Goal: Information Seeking & Learning: Learn about a topic

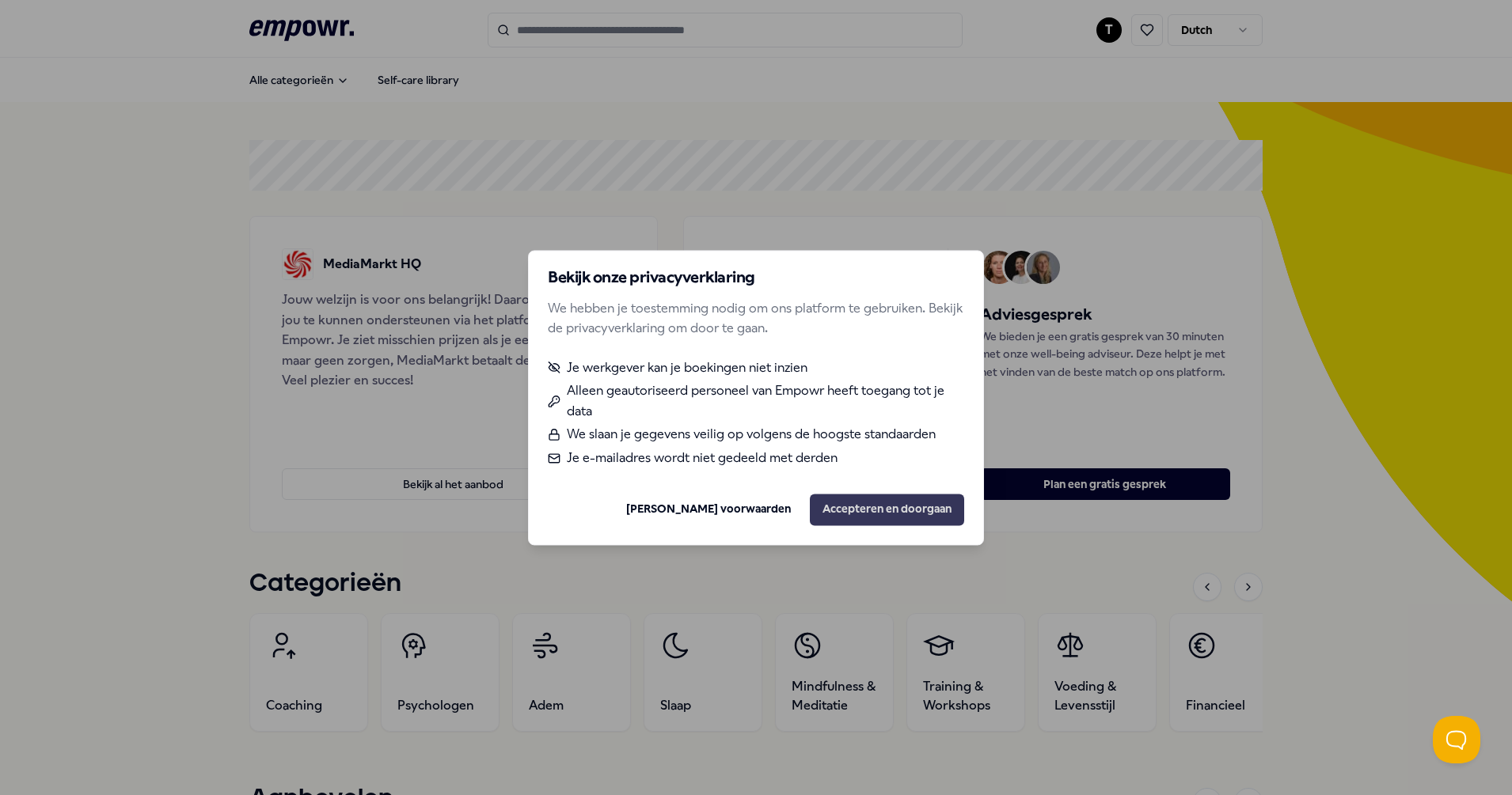
click at [891, 510] on button "Accepteren en doorgaan" at bounding box center [886, 509] width 154 height 32
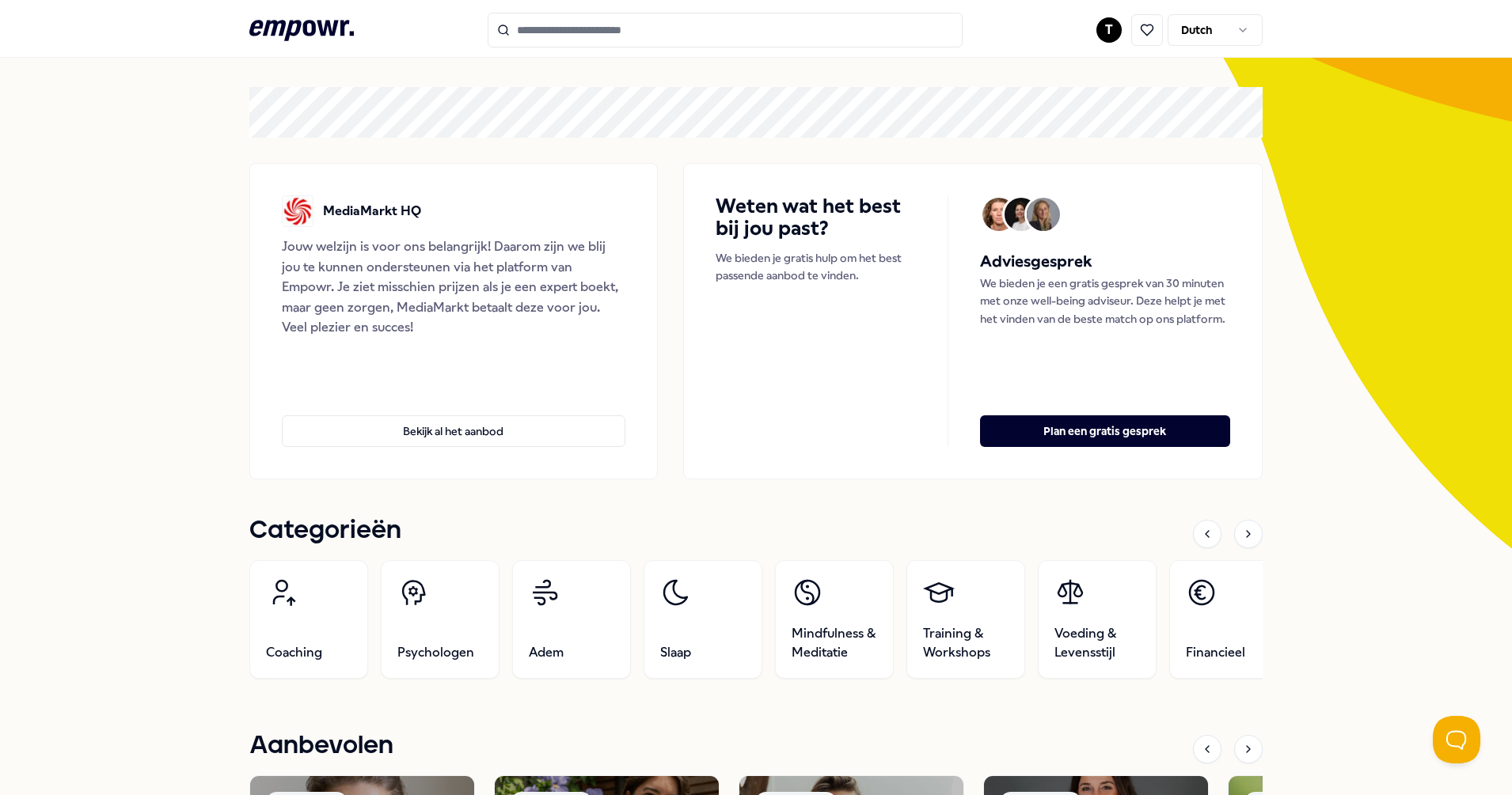
scroll to position [99, 0]
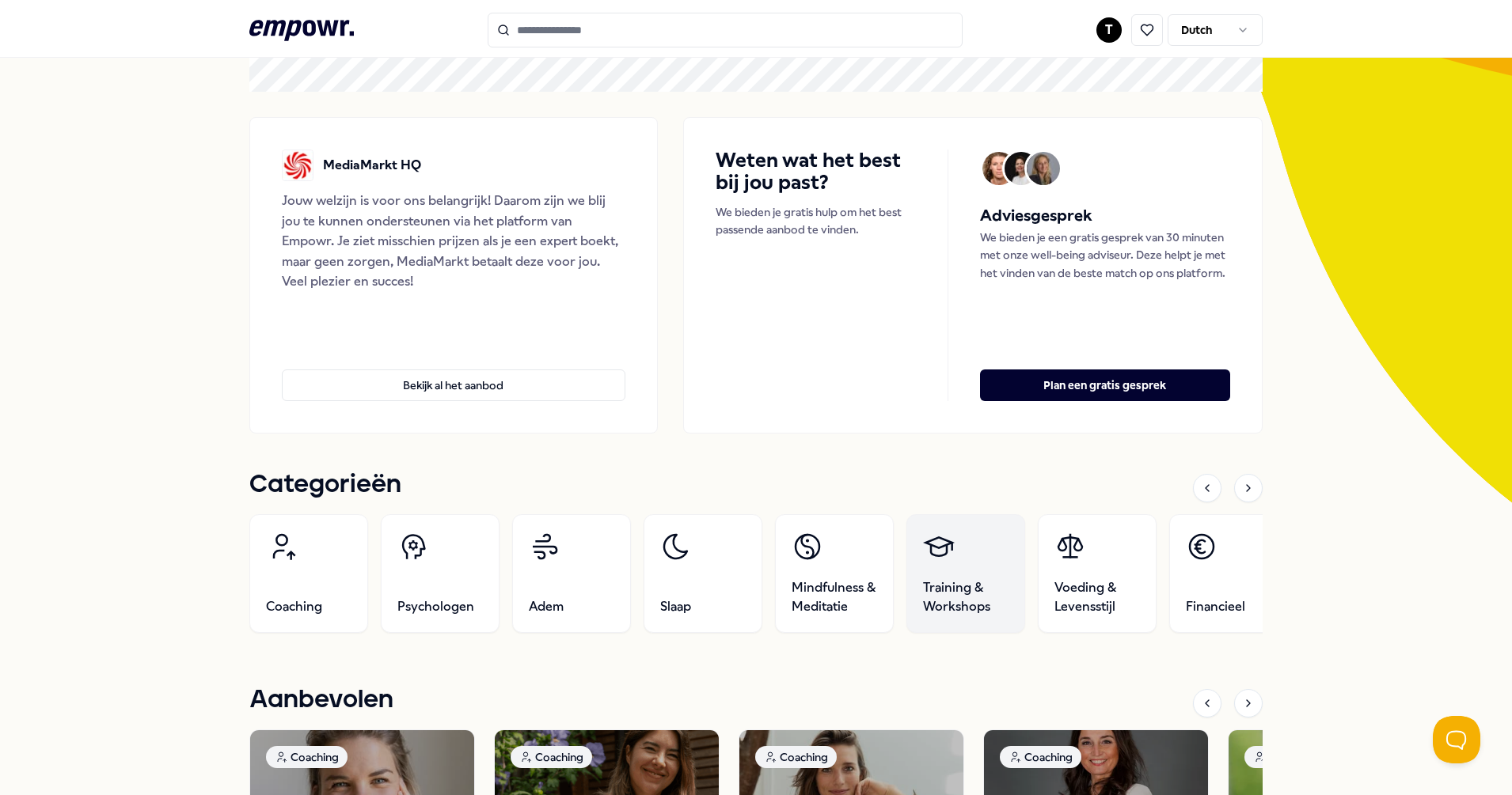
click at [948, 611] on span "Training & Workshops" at bounding box center [965, 597] width 86 height 38
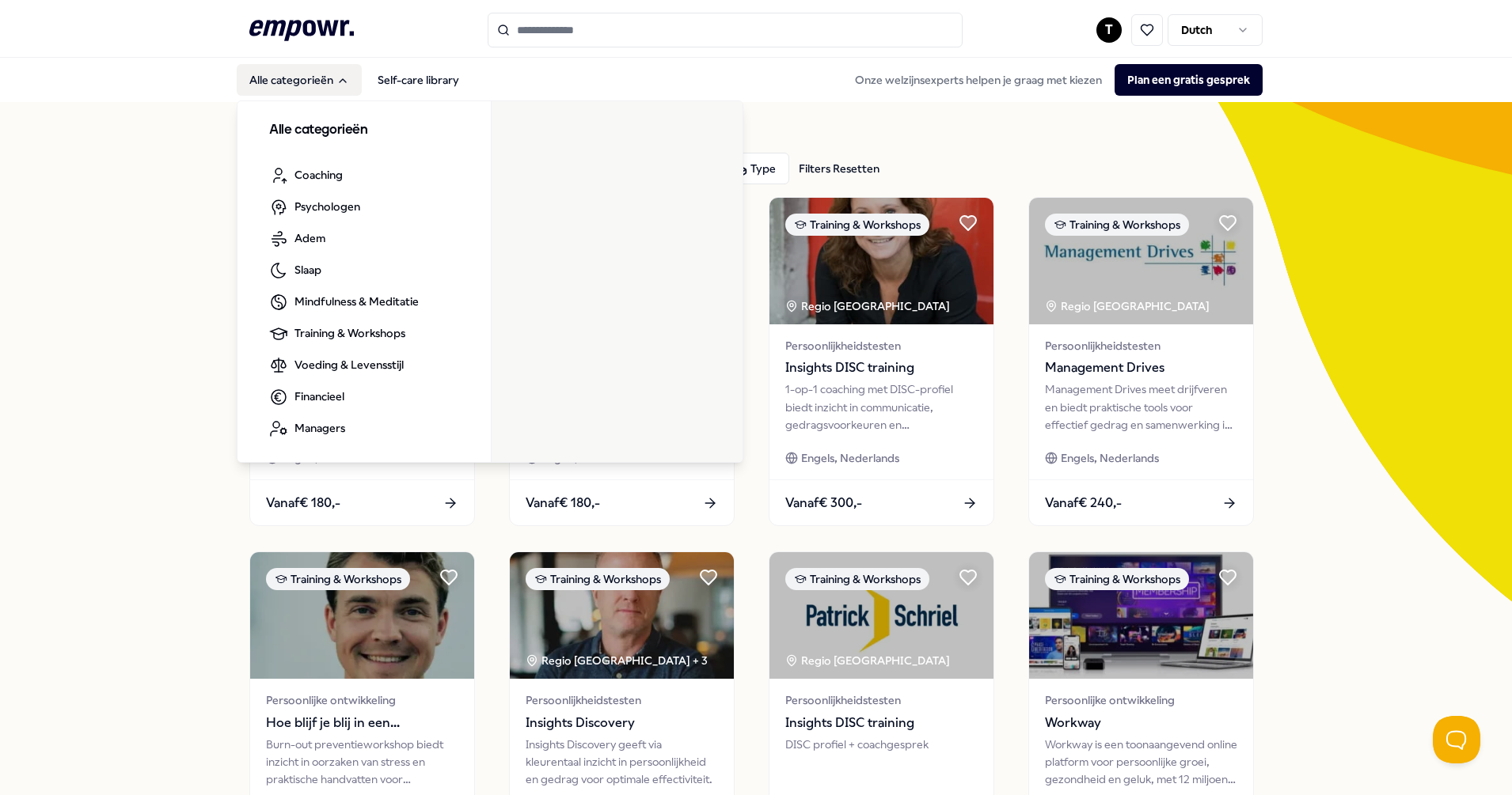
click at [265, 75] on button "Alle categorieën" at bounding box center [299, 80] width 125 height 32
click at [325, 83] on button "Alle categorieën" at bounding box center [299, 80] width 125 height 32
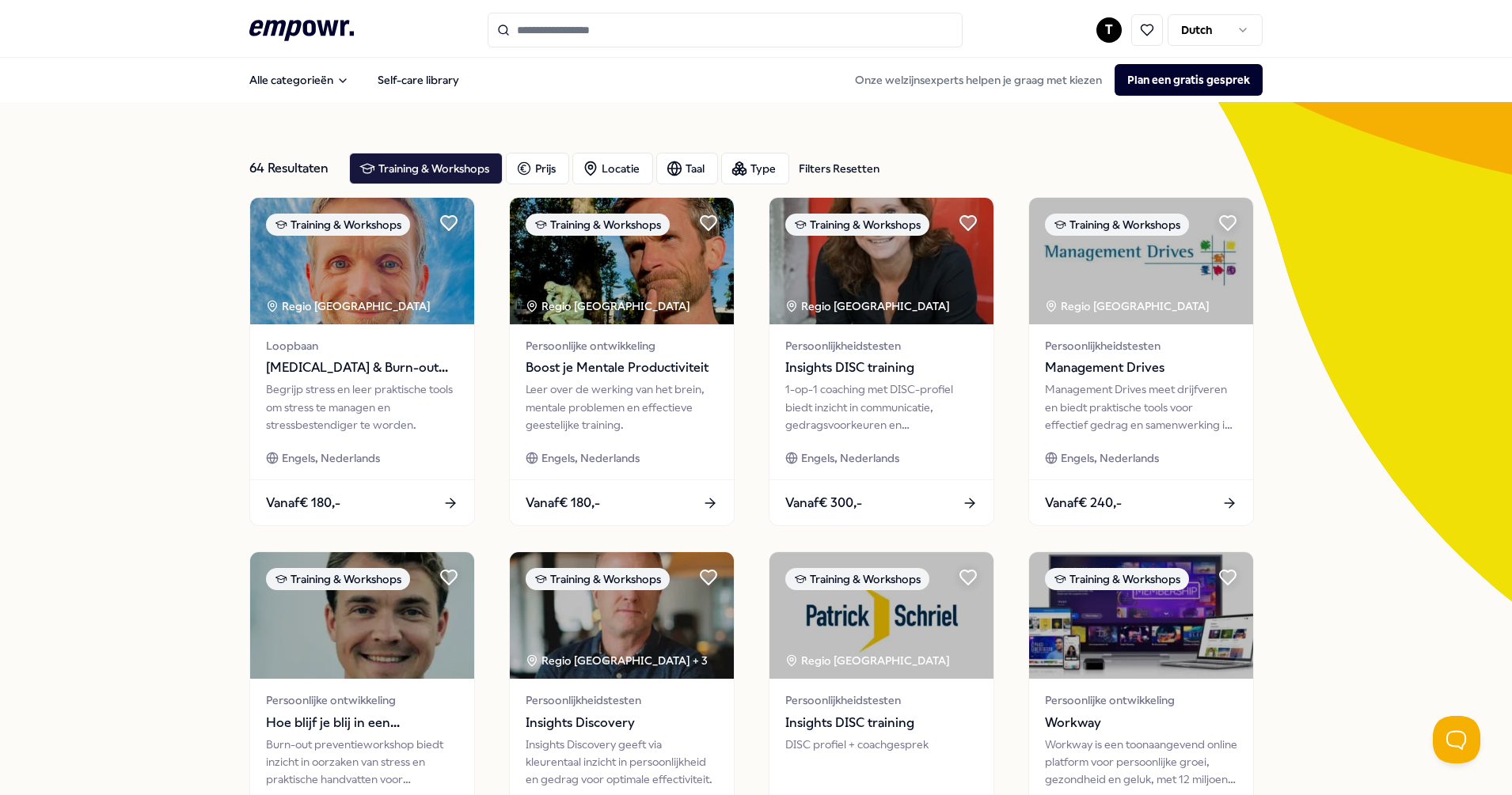
click at [581, 26] on input "Search for products, categories or subcategories" at bounding box center [725, 30] width 474 height 35
click at [1246, 15] on html ".empowr-logo_svg__cls-1{fill:#03032f} T Dutch Alle categorieën Self-care librar…" at bounding box center [756, 398] width 1512 height 795
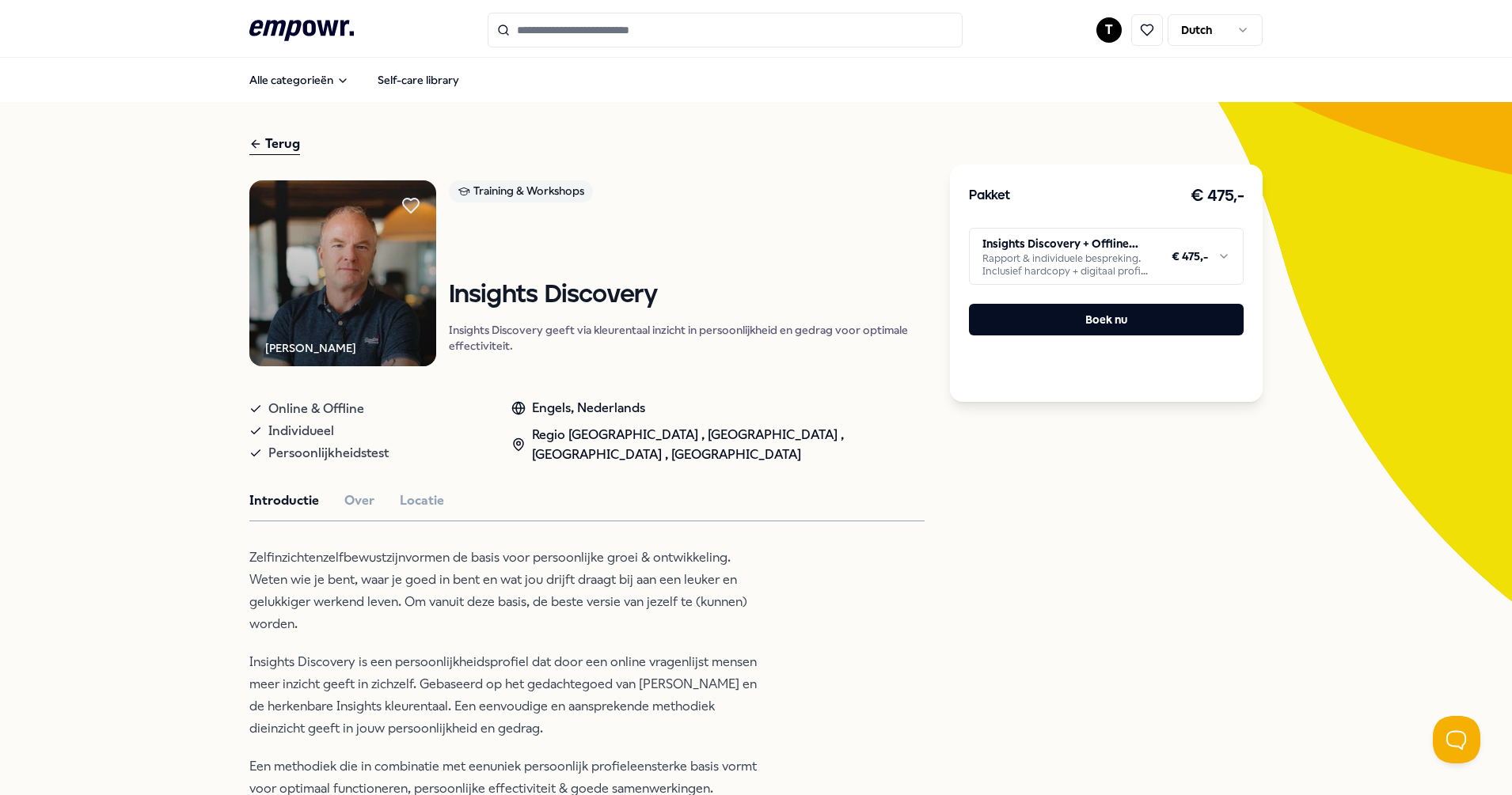
click at [408, 515] on div "Victor Brands Training & Workshops Insights Discovery Insights Discovery geeft …" at bounding box center [586, 700] width 675 height 1039
click at [399, 494] on button "Locatie" at bounding box center [422, 500] width 44 height 20
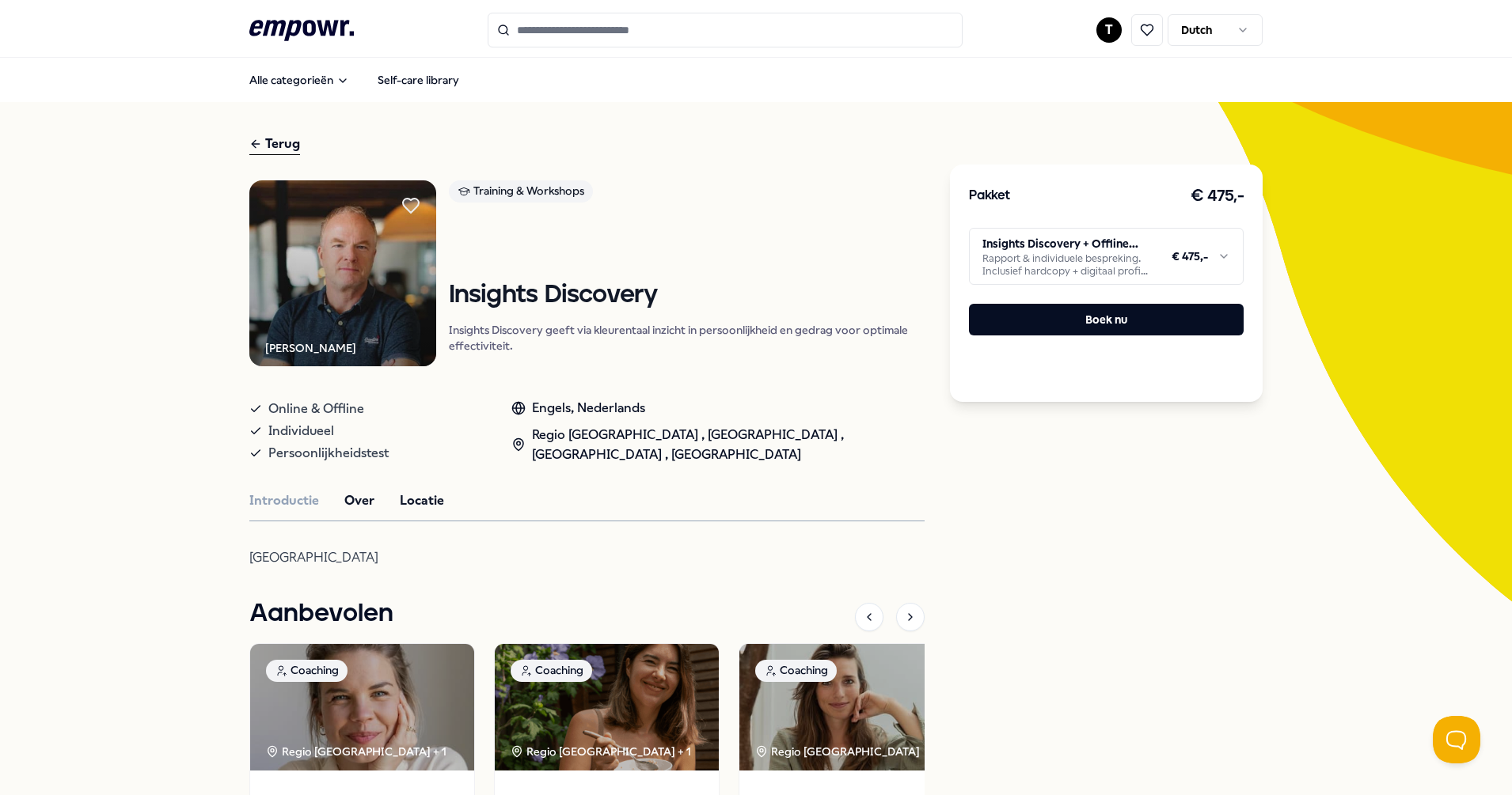
click at [346, 500] on button "Over" at bounding box center [359, 500] width 30 height 20
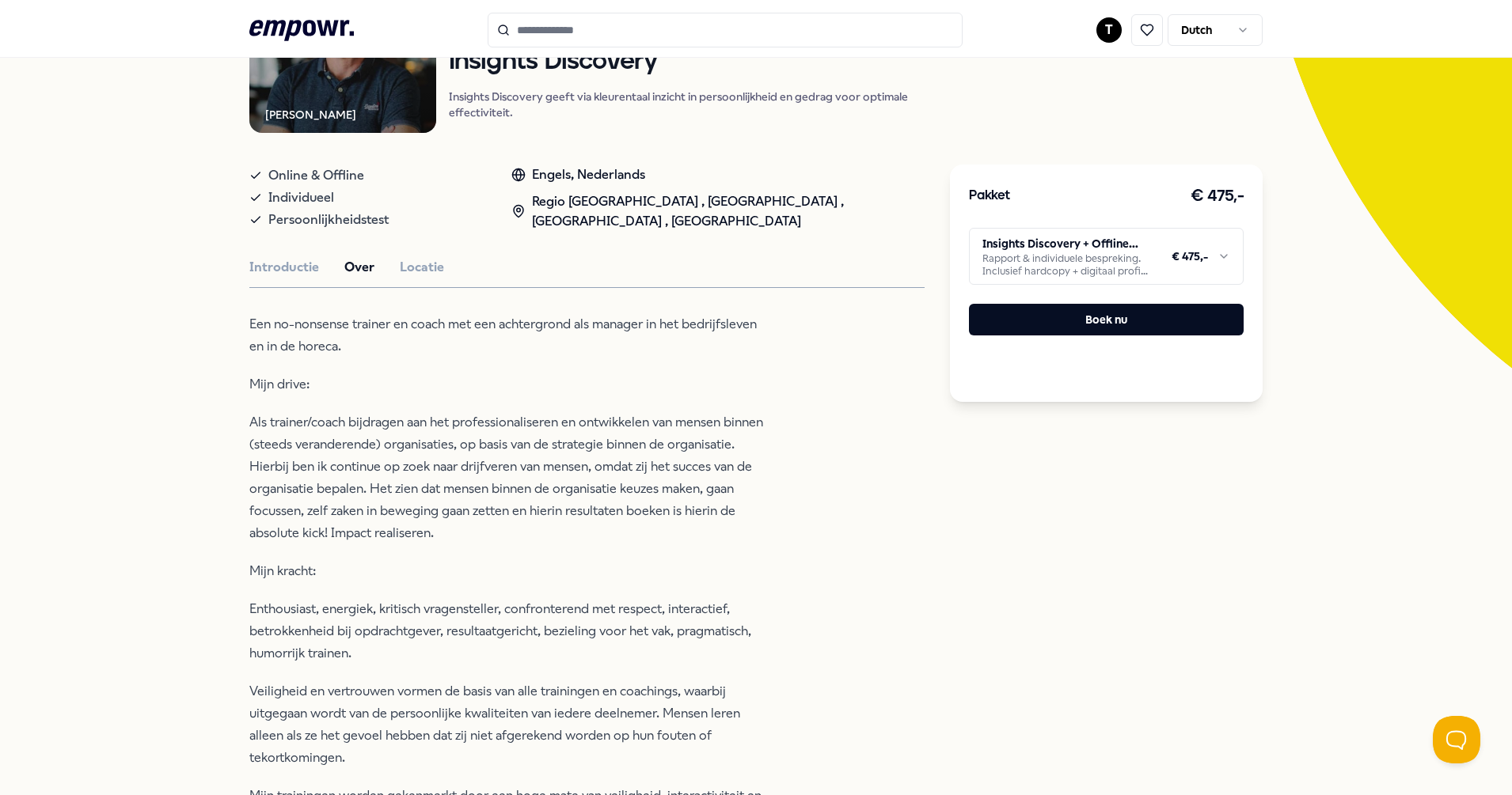
scroll to position [198, 0]
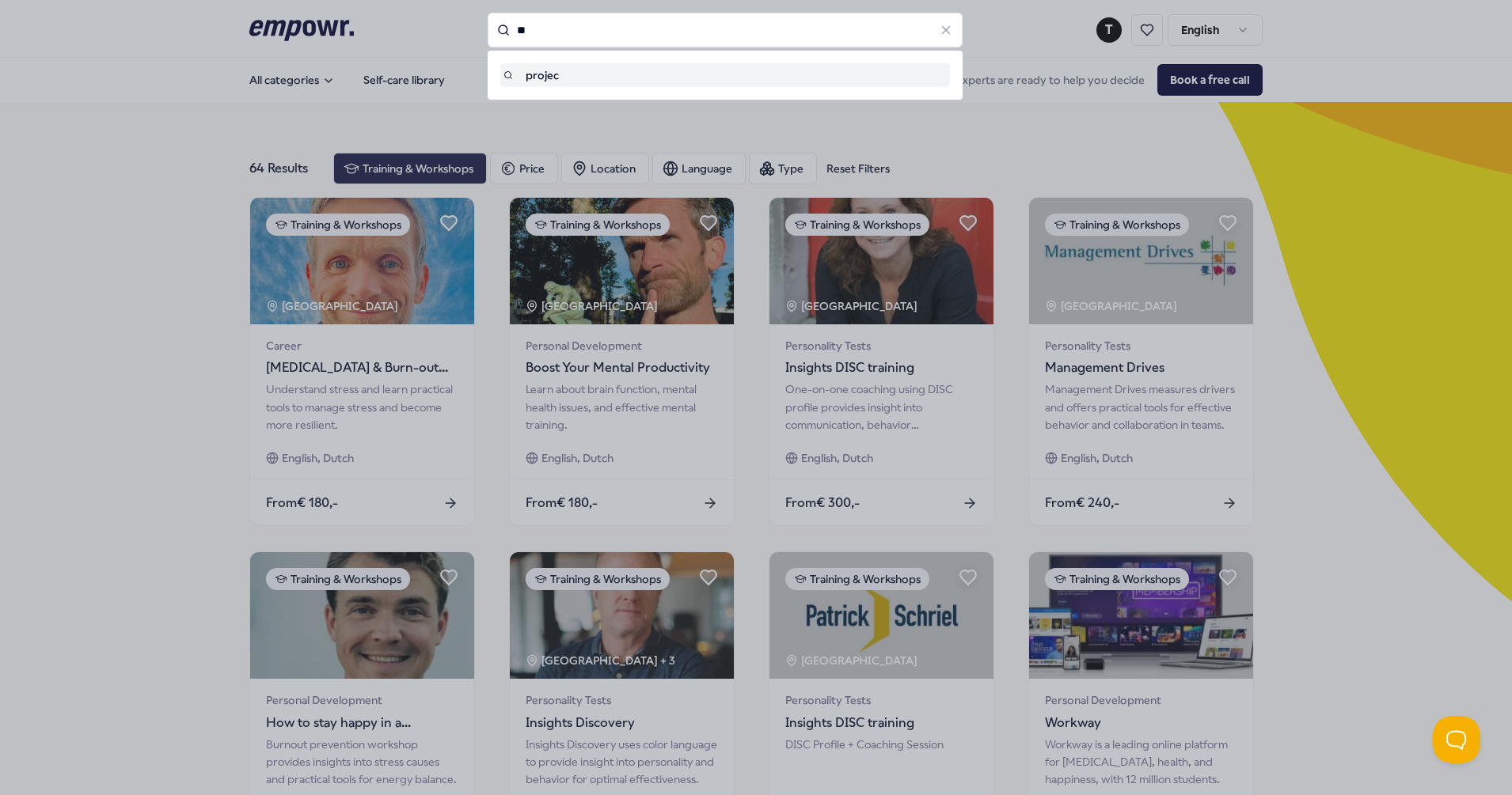
type input "*"
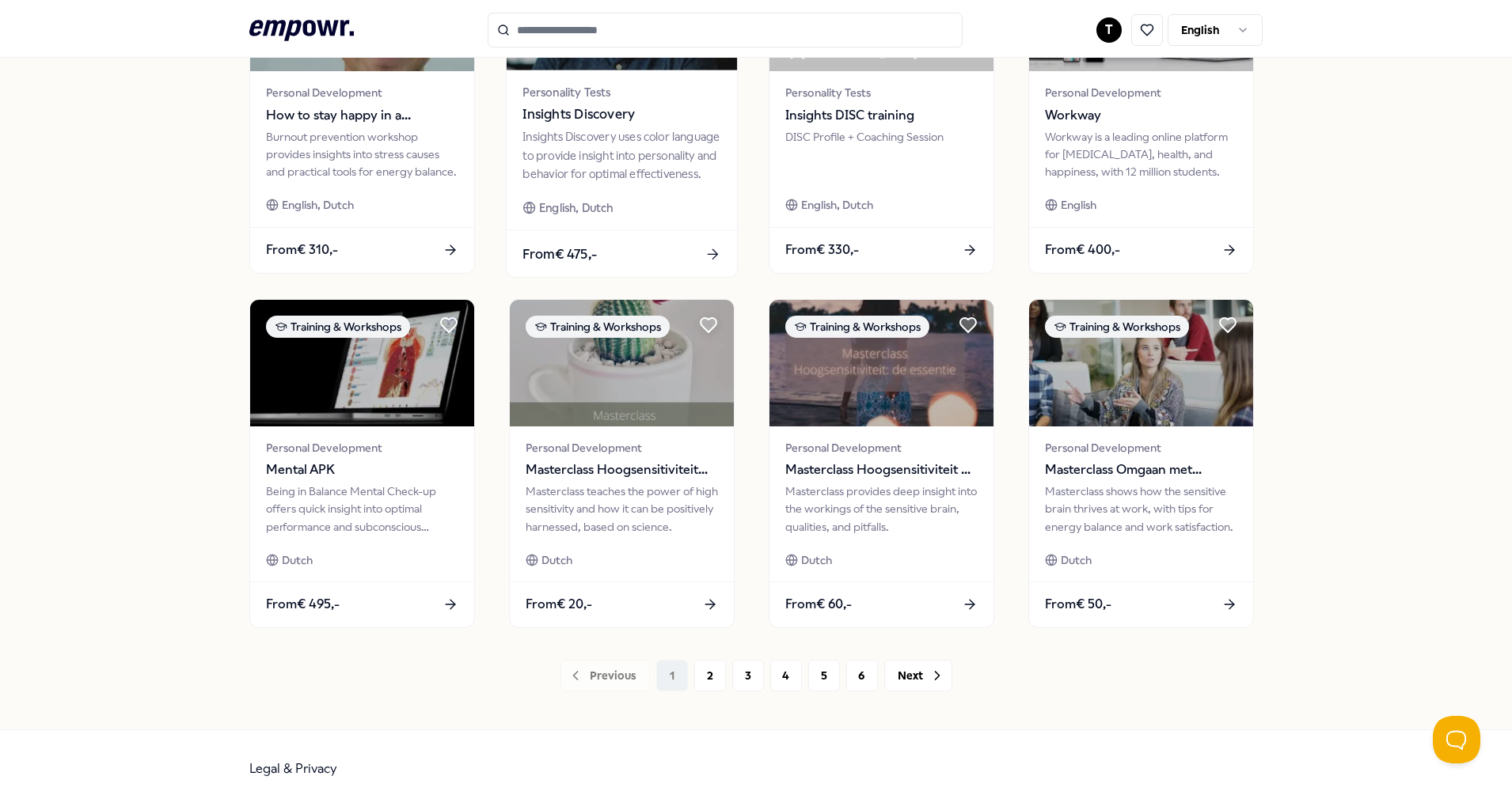
scroll to position [621, 0]
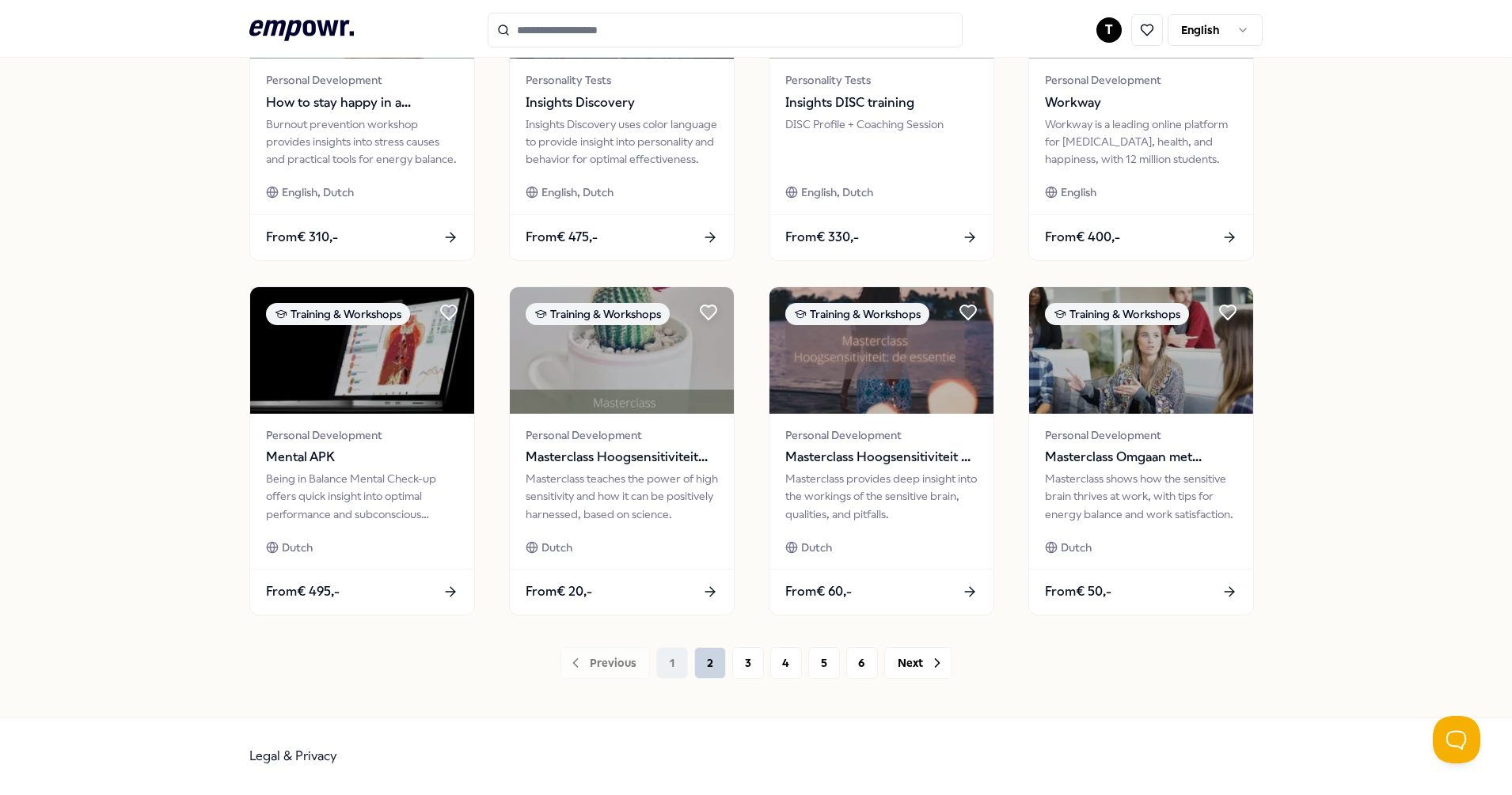
click at [701, 666] on button "2" at bounding box center [709, 663] width 32 height 32
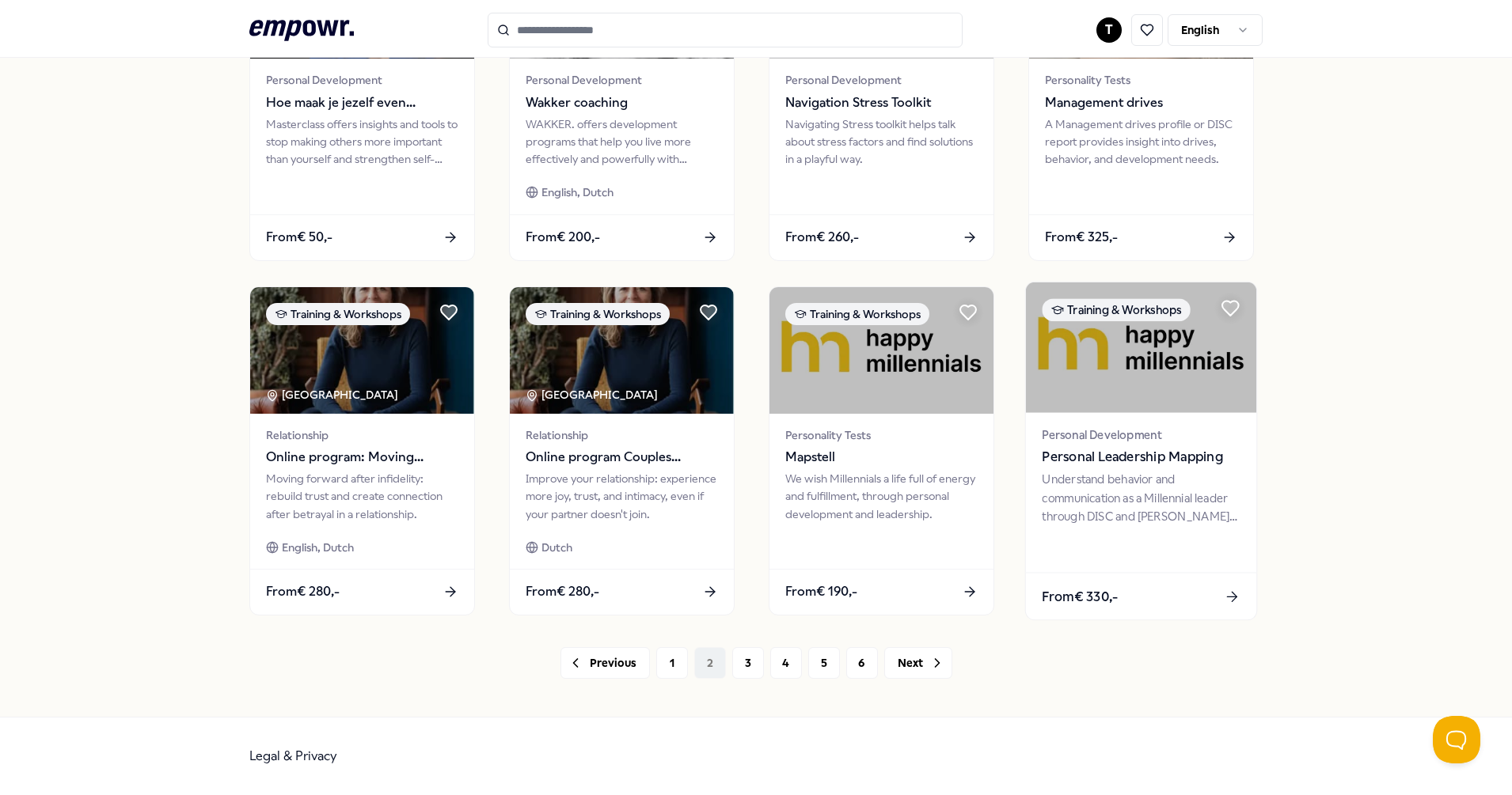
click at [1076, 451] on span "Personal Leadership Mapping" at bounding box center [1140, 457] width 198 height 20
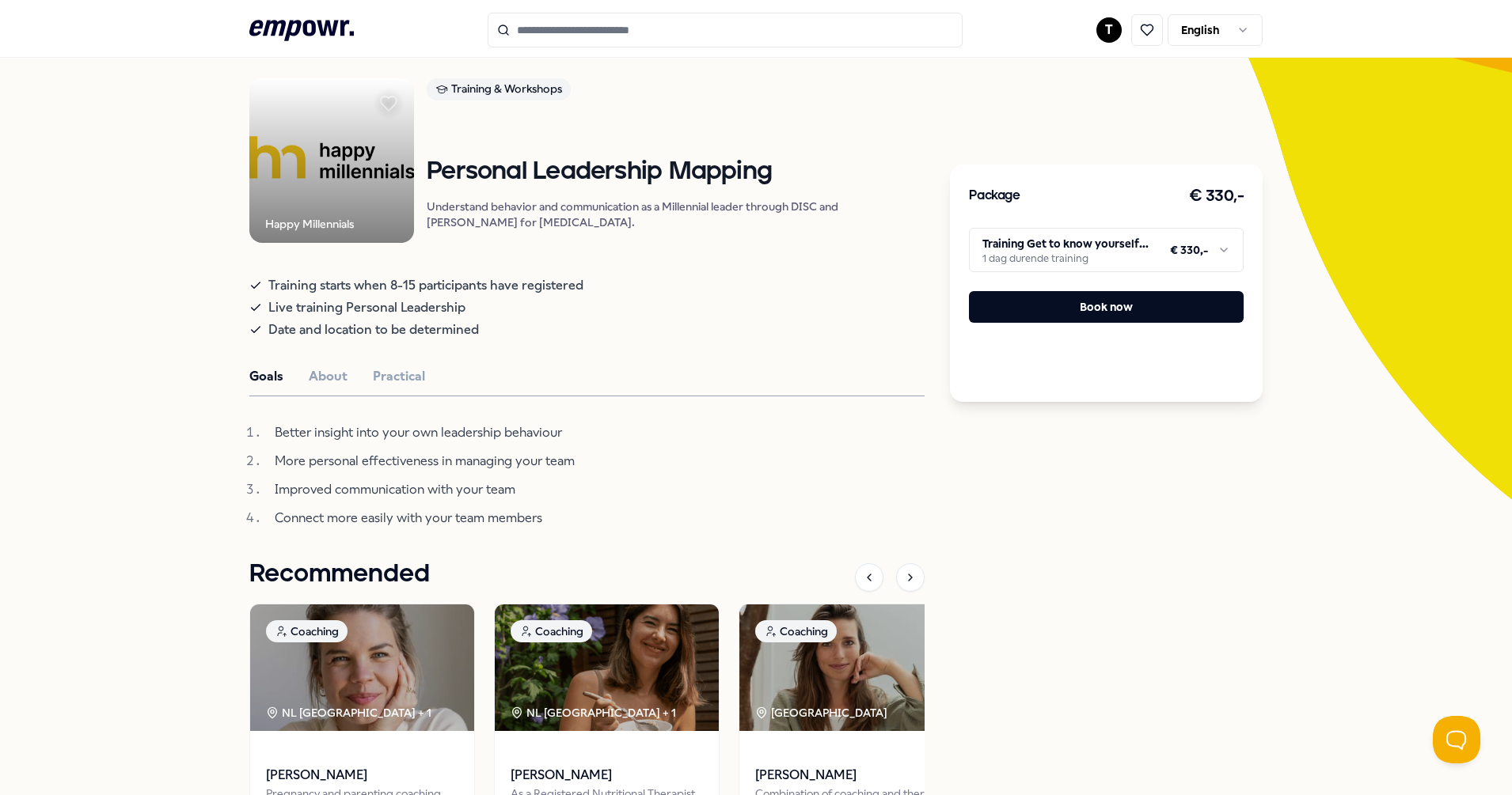
scroll to position [376, 0]
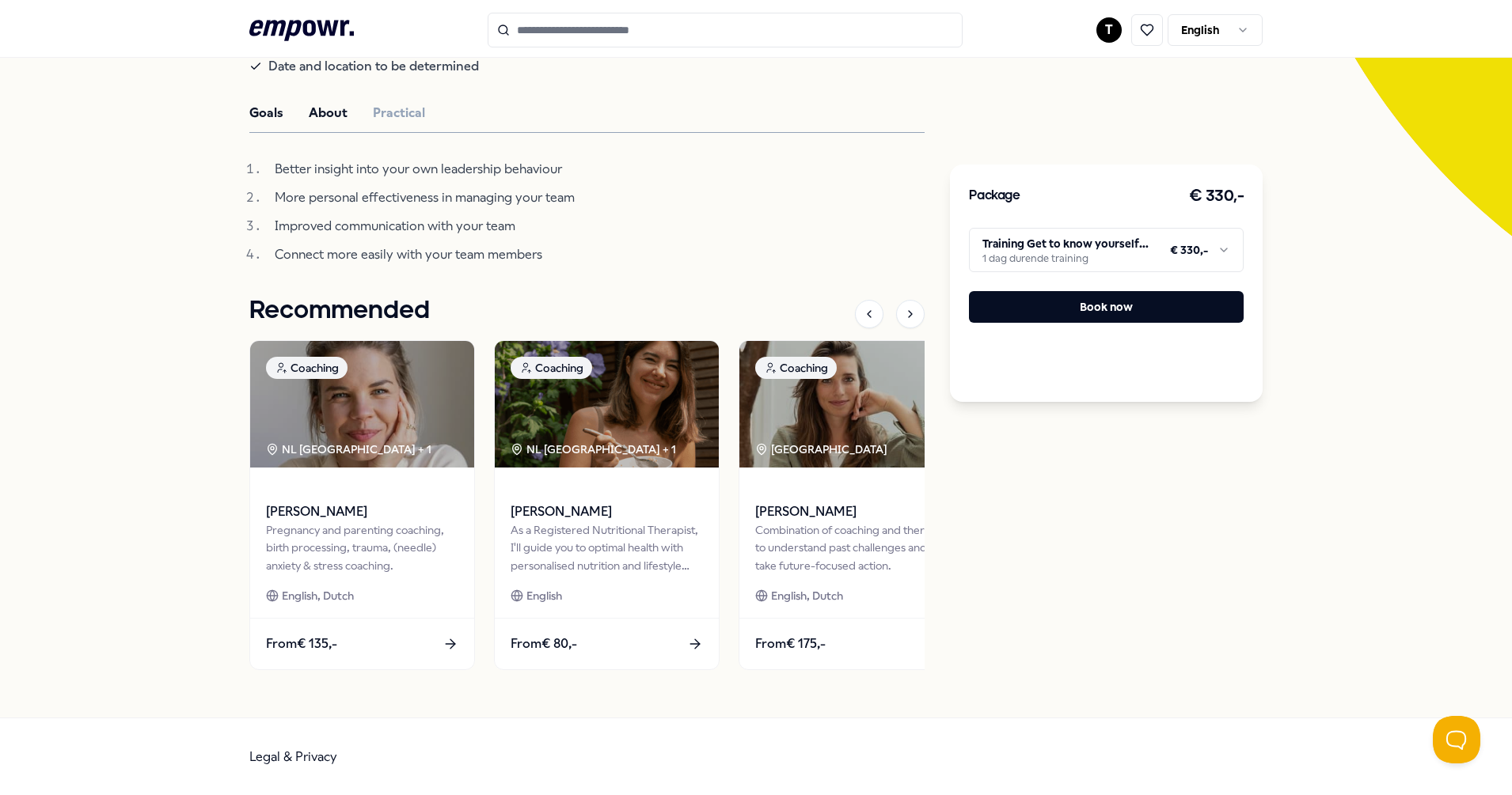
click at [309, 107] on button "About" at bounding box center [328, 113] width 38 height 20
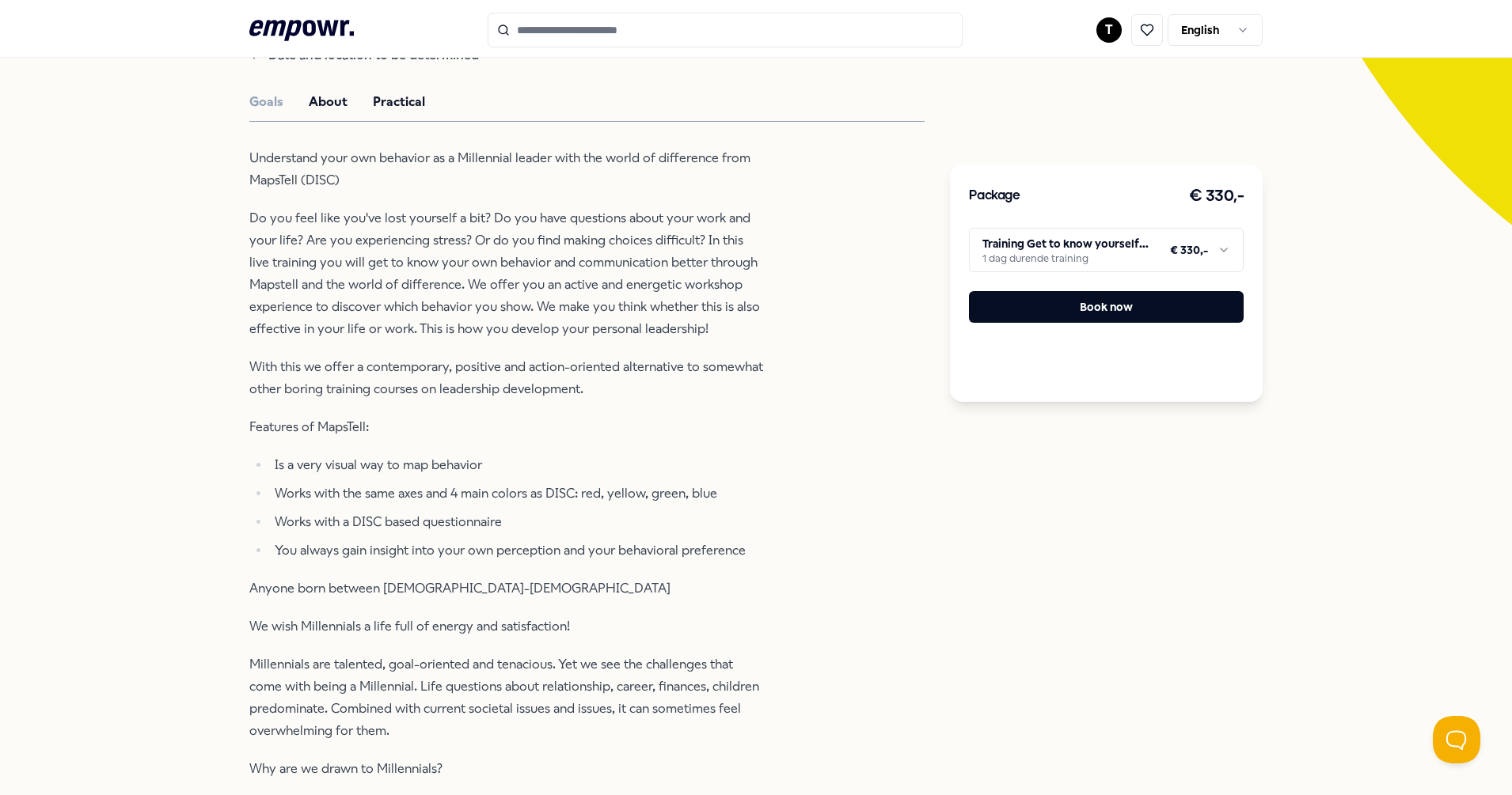
click at [384, 111] on button "Practical" at bounding box center [398, 101] width 52 height 20
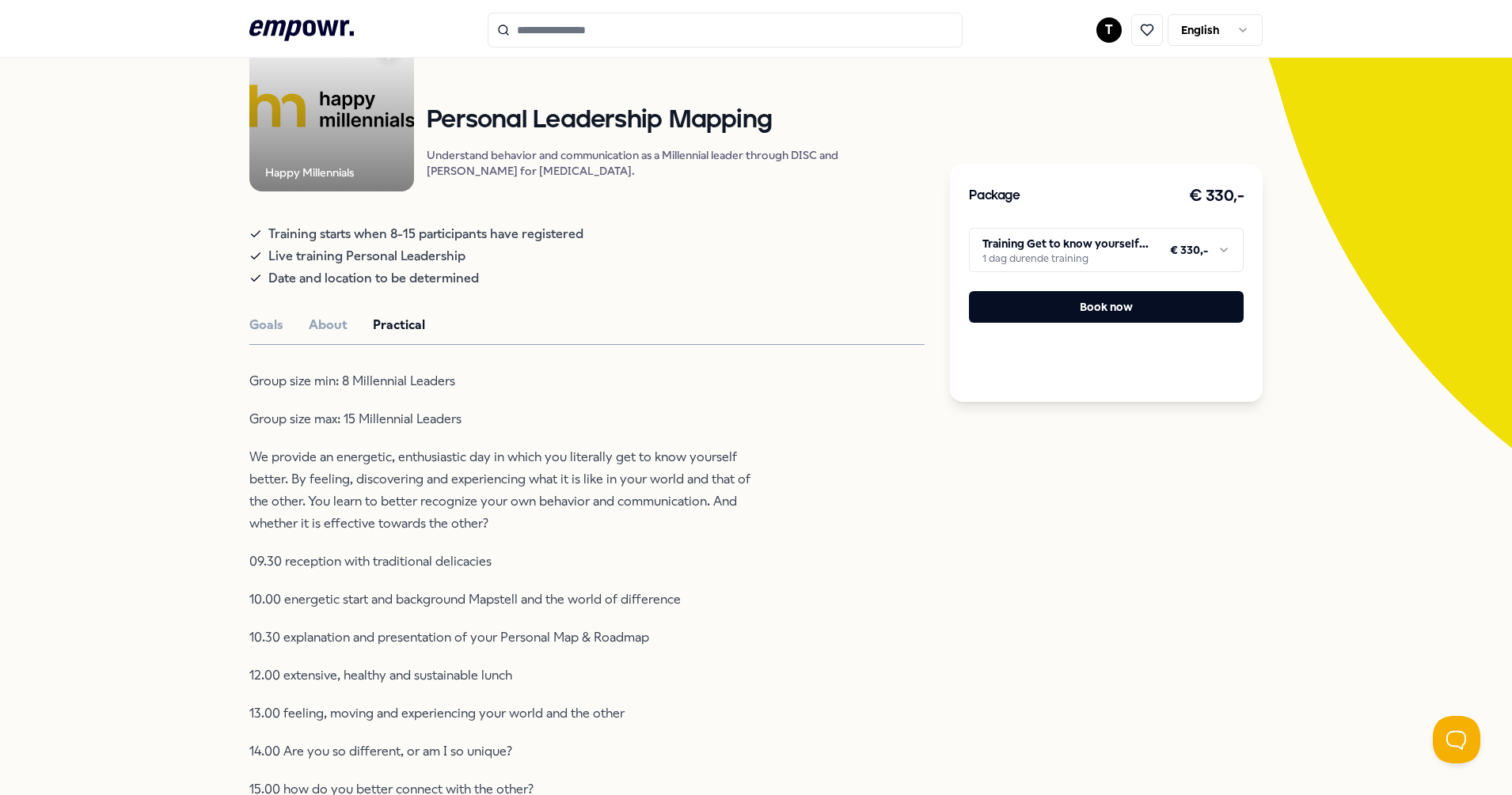
scroll to position [0, 0]
